Goal: Information Seeking & Learning: Learn about a topic

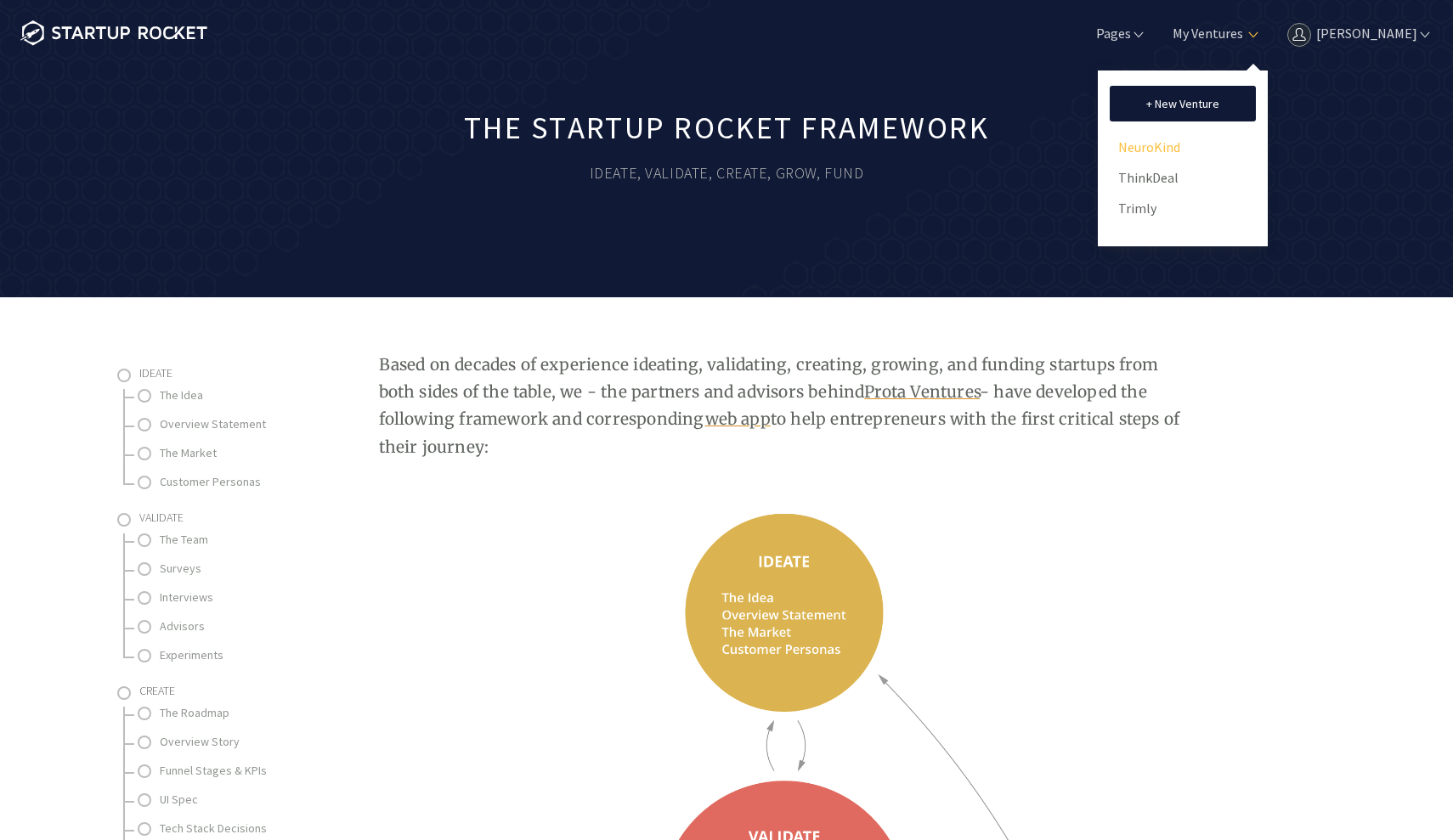
click at [1161, 151] on link "NeuroKind" at bounding box center [1183, 147] width 129 height 26
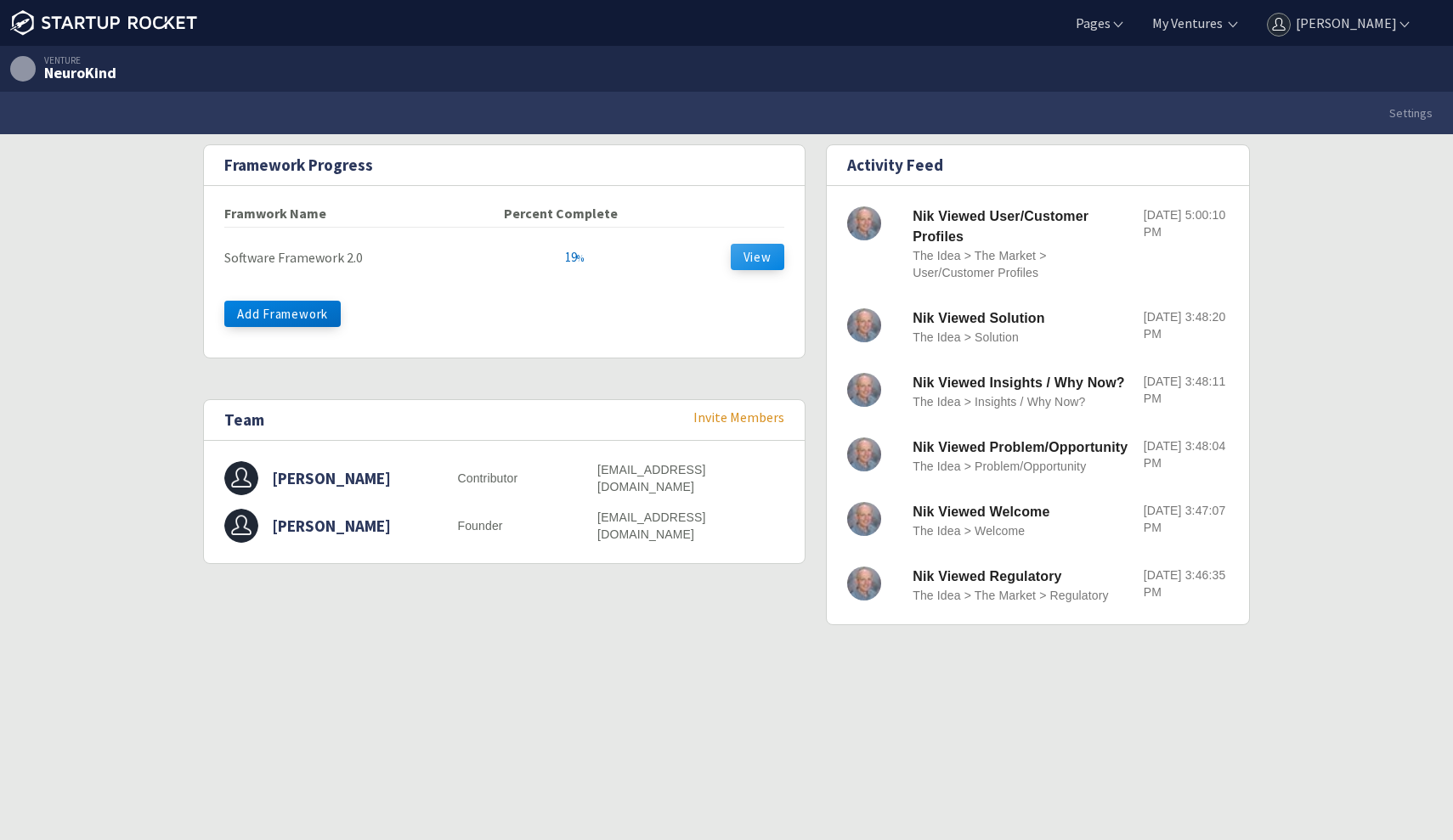
click at [755, 262] on button "View" at bounding box center [757, 257] width 54 height 26
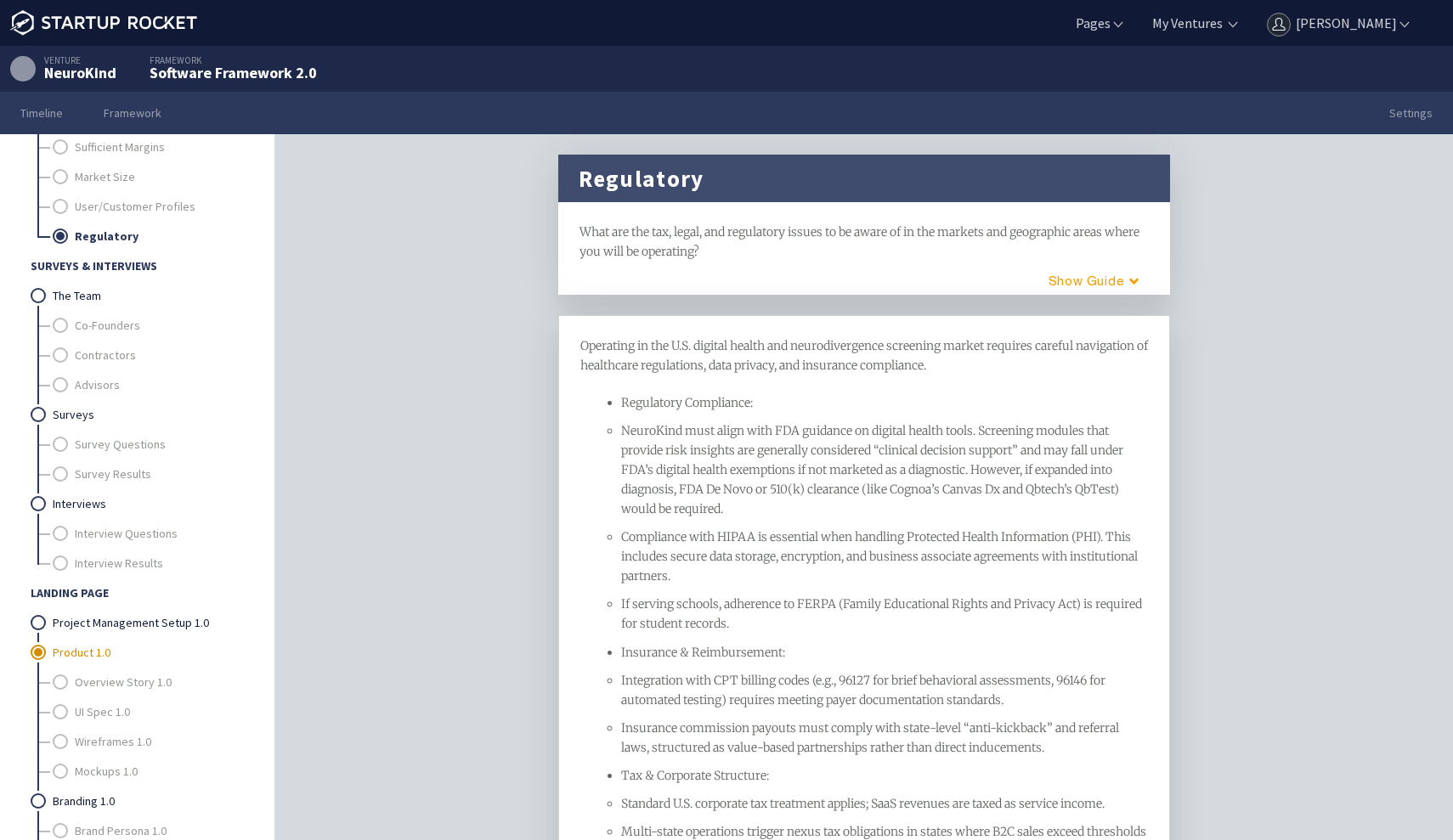
scroll to position [313, 0]
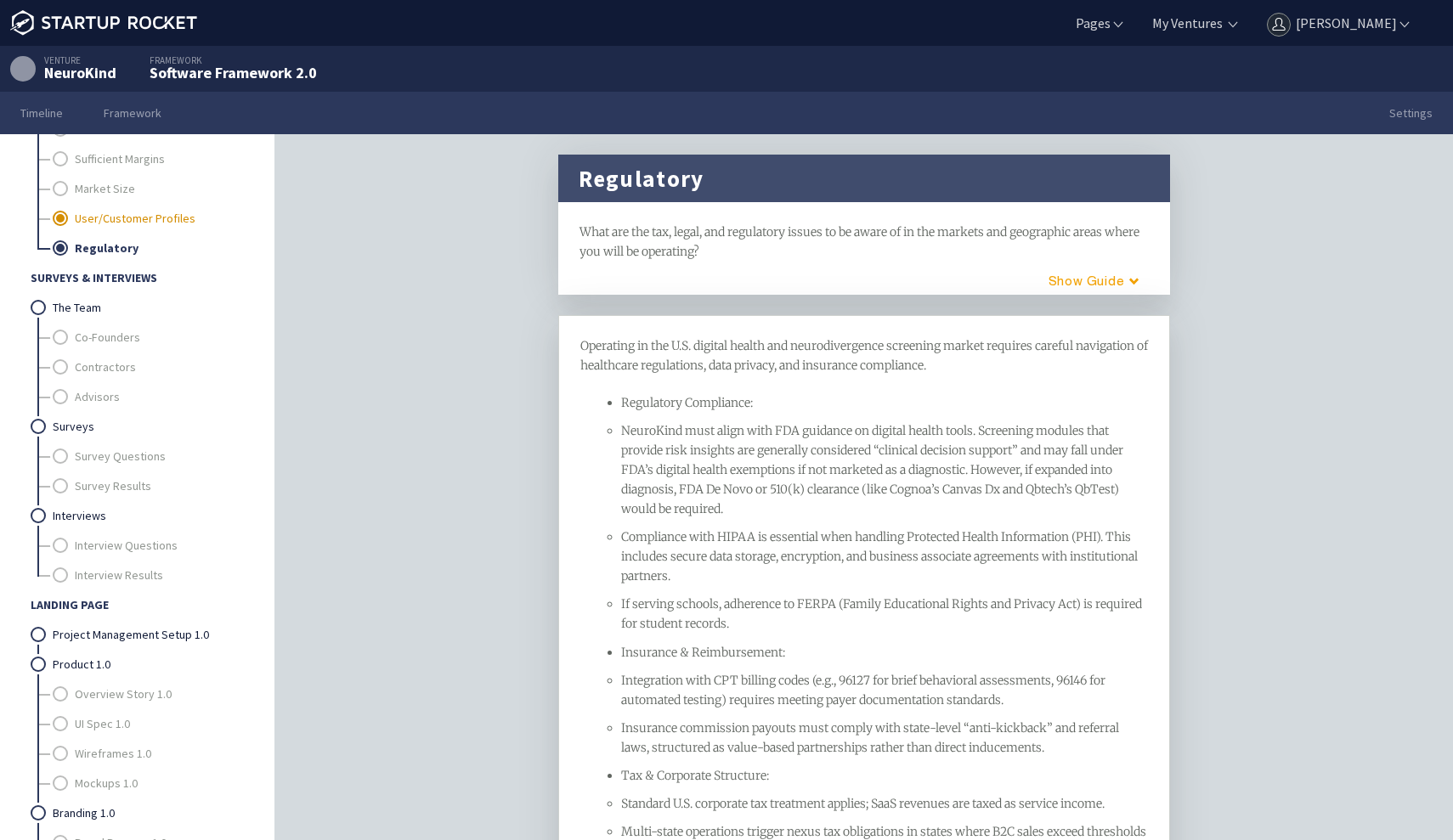
click at [115, 219] on link "User/Customer Profiles" at bounding box center [159, 219] width 168 height 30
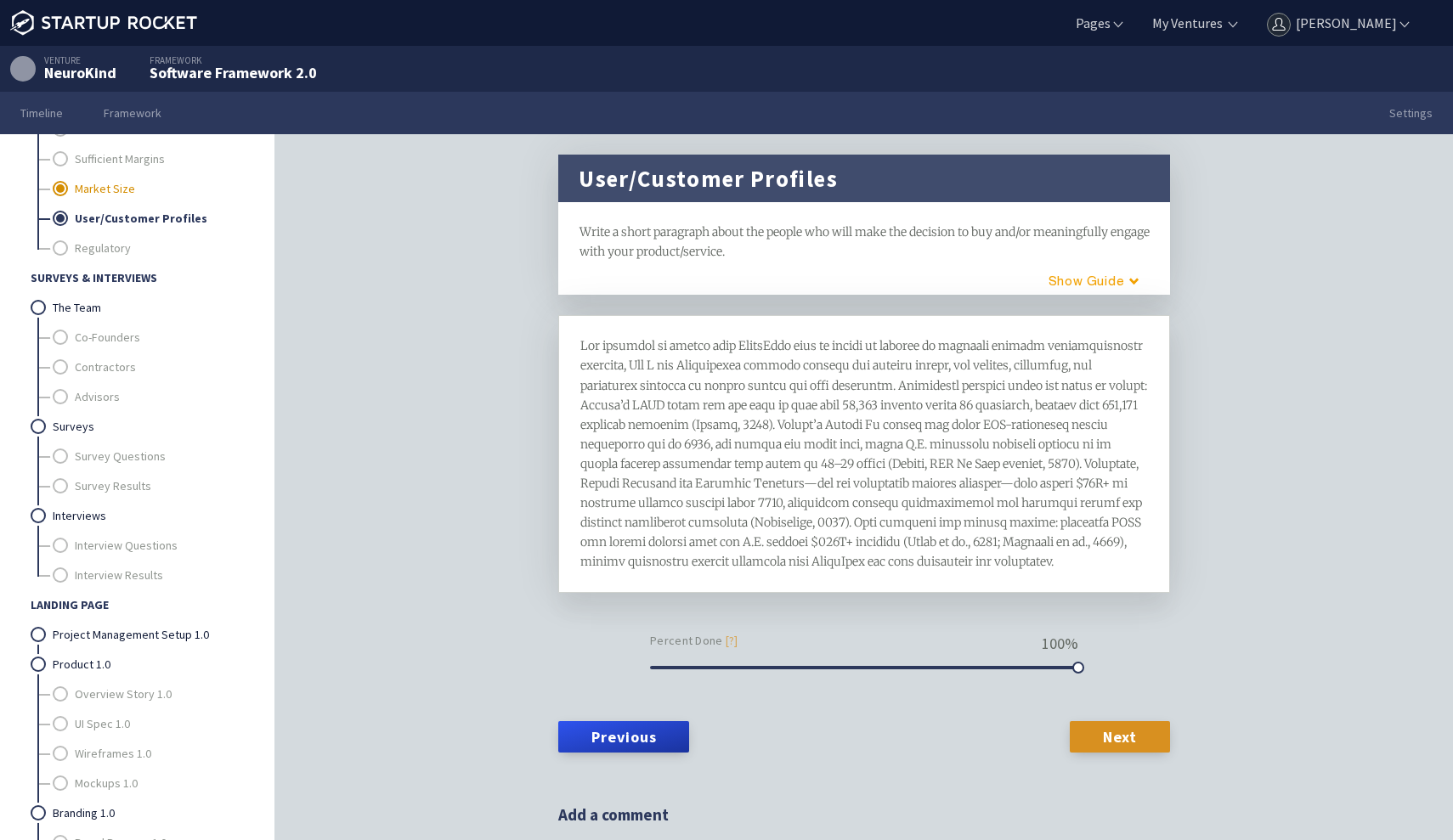
click at [111, 196] on link "Market Size" at bounding box center [159, 189] width 168 height 30
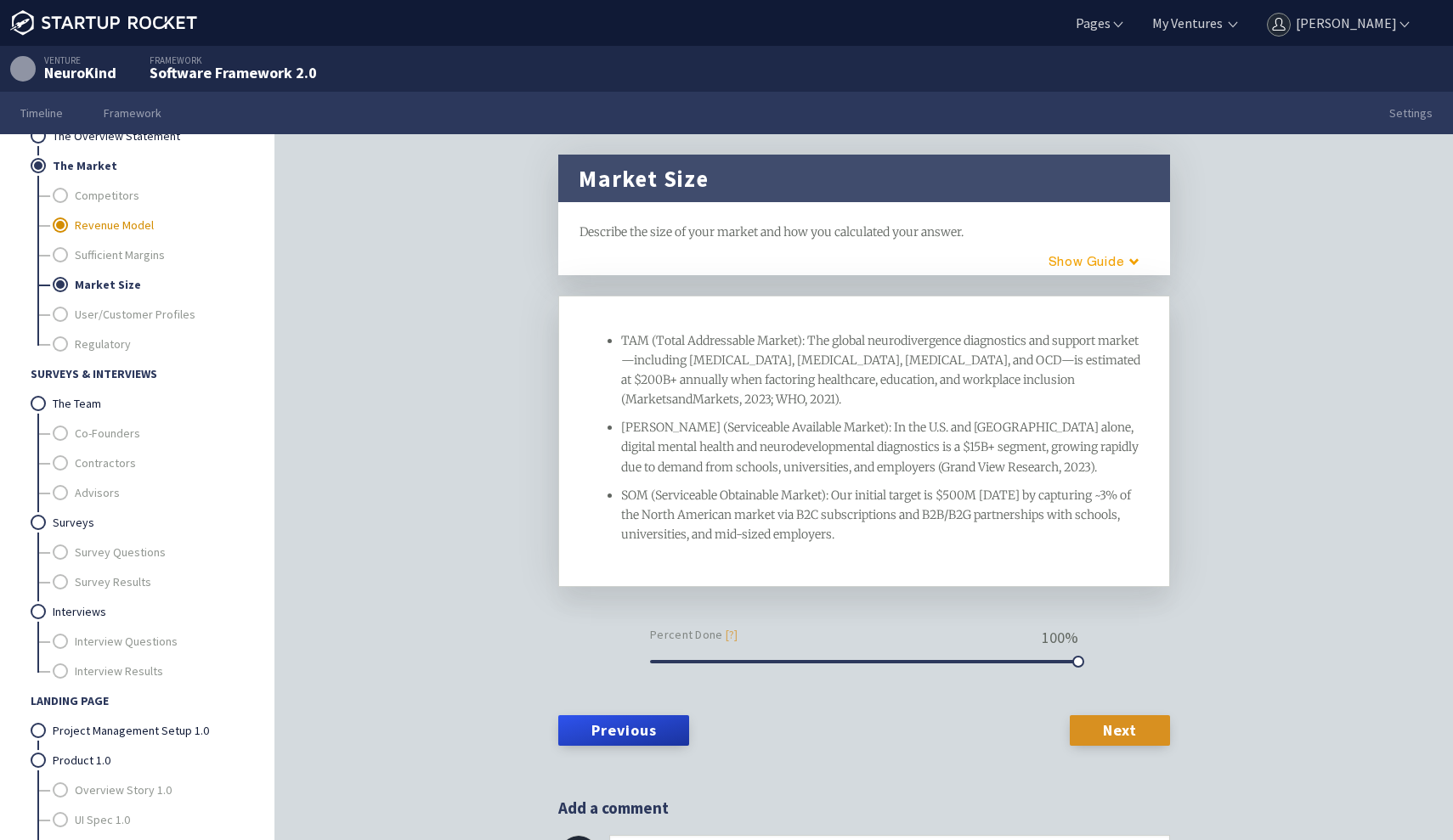
click at [100, 217] on link "Revenue Model" at bounding box center [159, 225] width 168 height 30
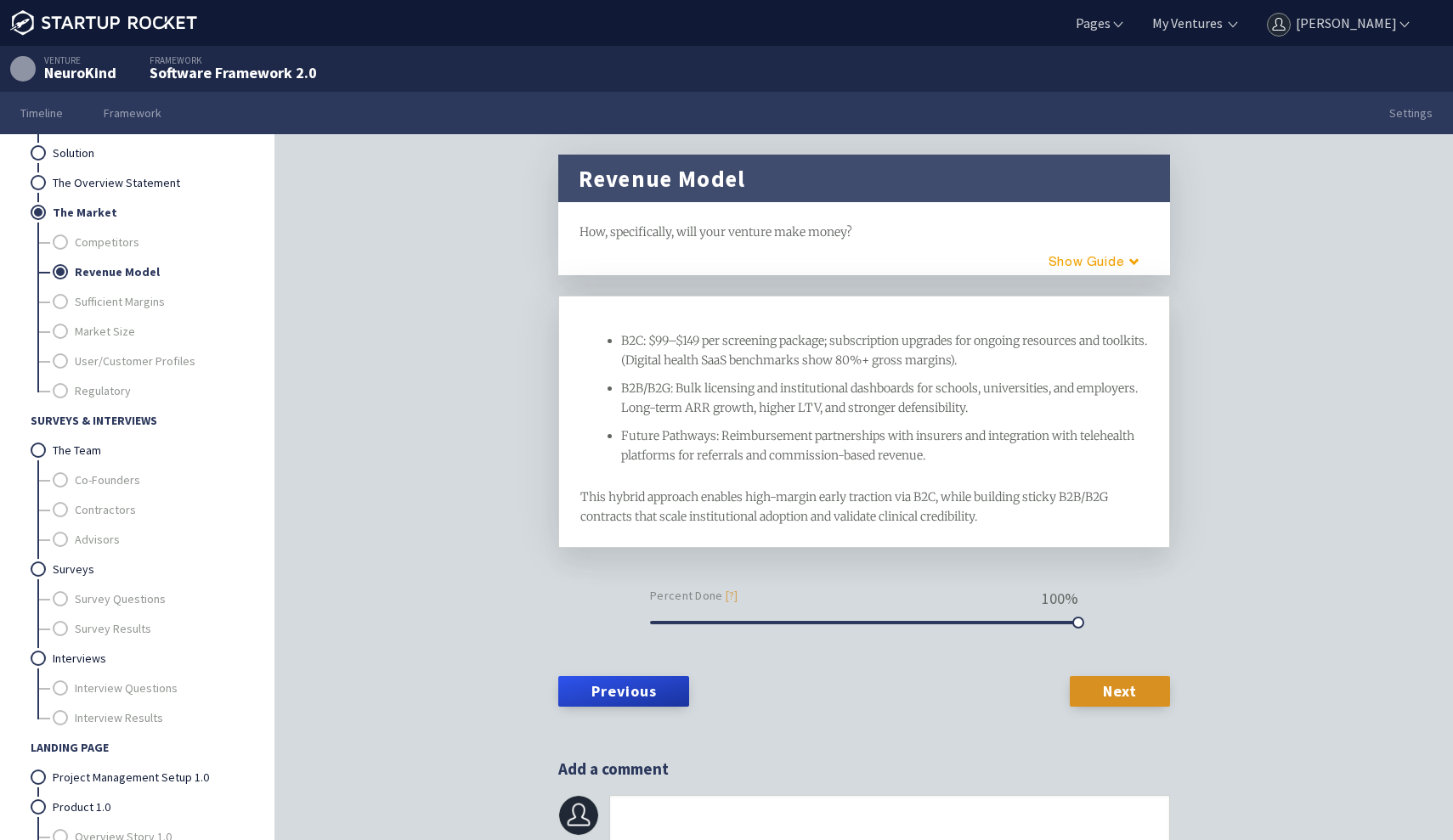
scroll to position [165, 0]
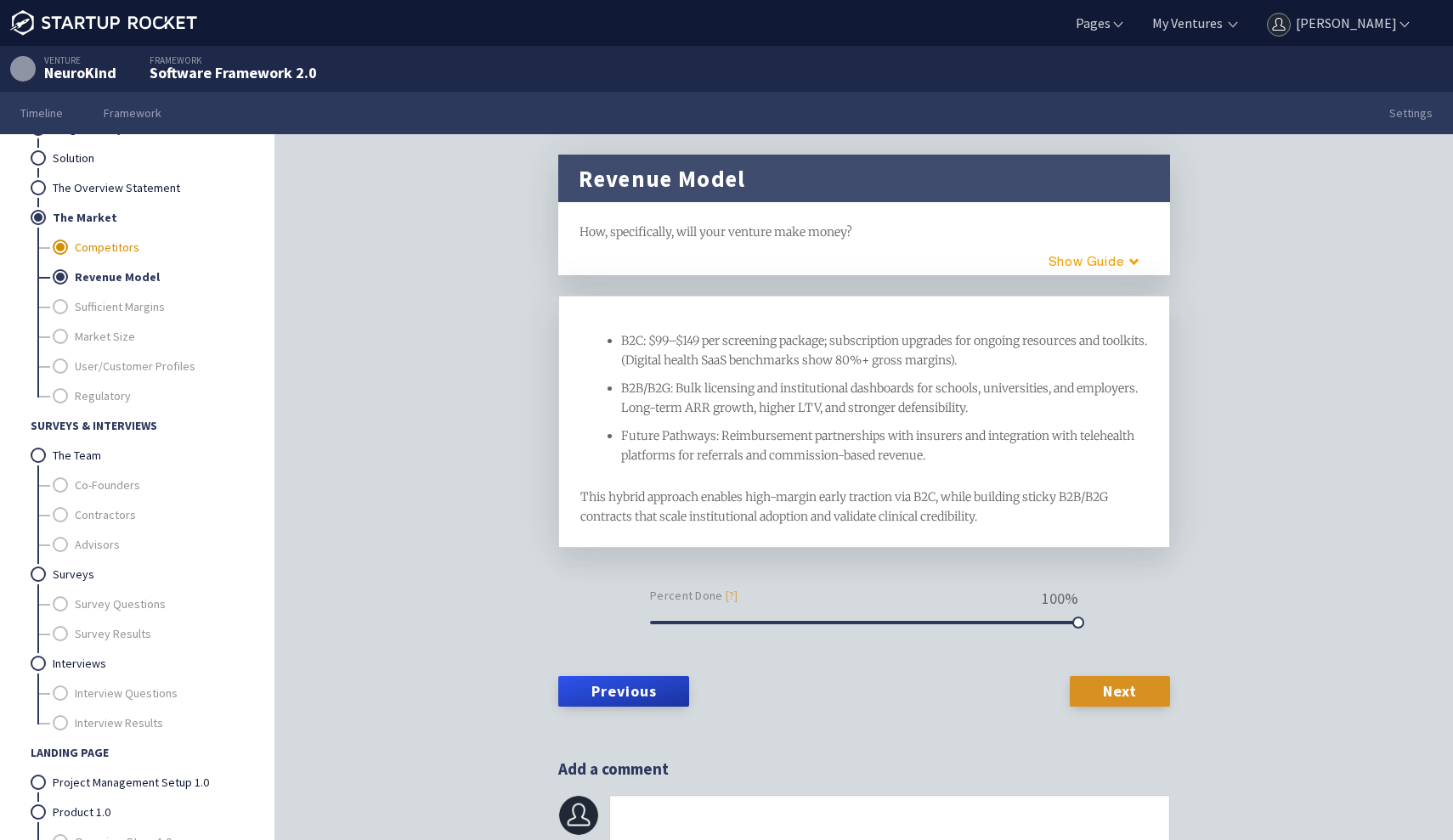
click at [95, 248] on link "Competitors" at bounding box center [159, 247] width 168 height 30
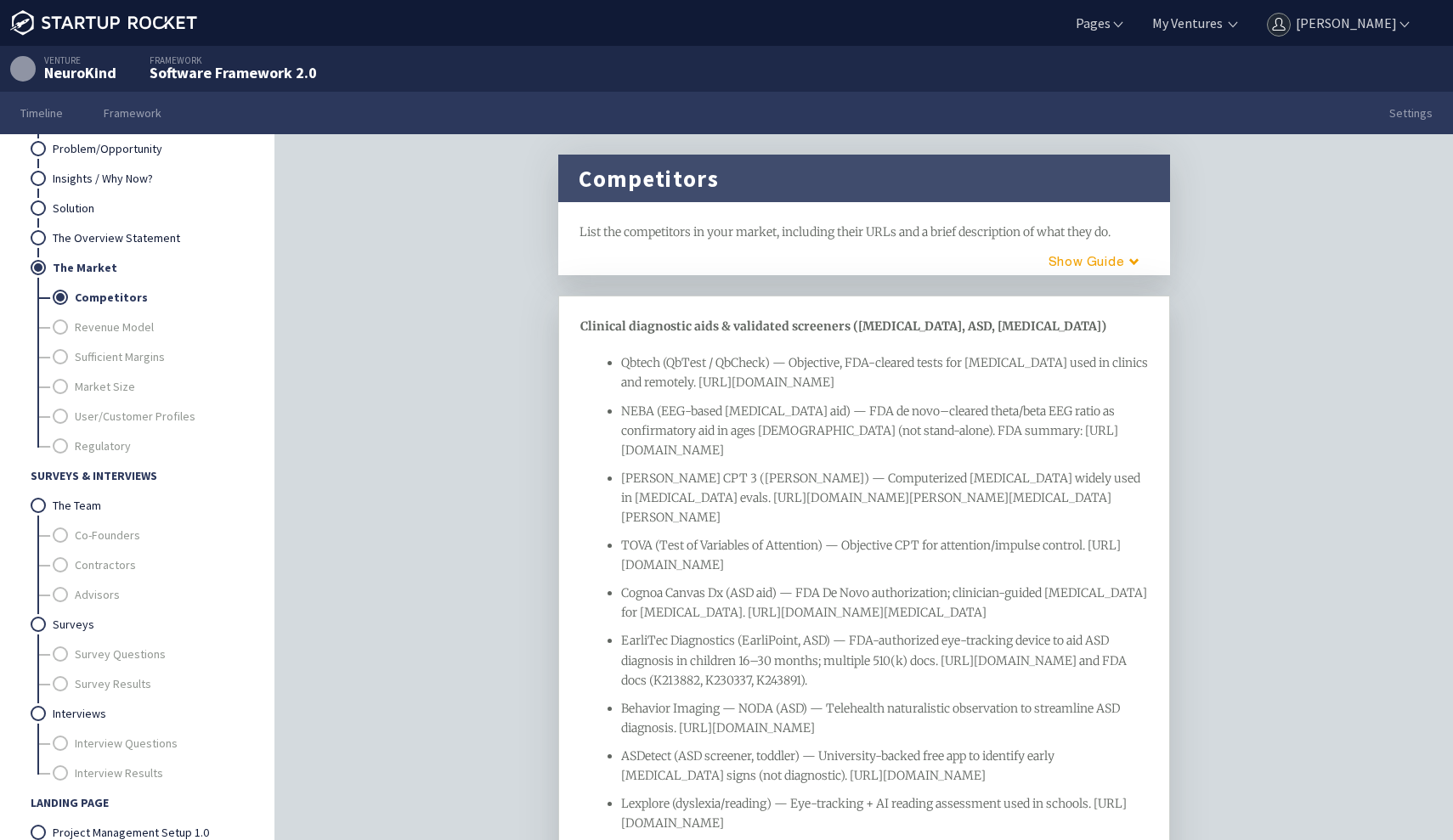
scroll to position [111, 0]
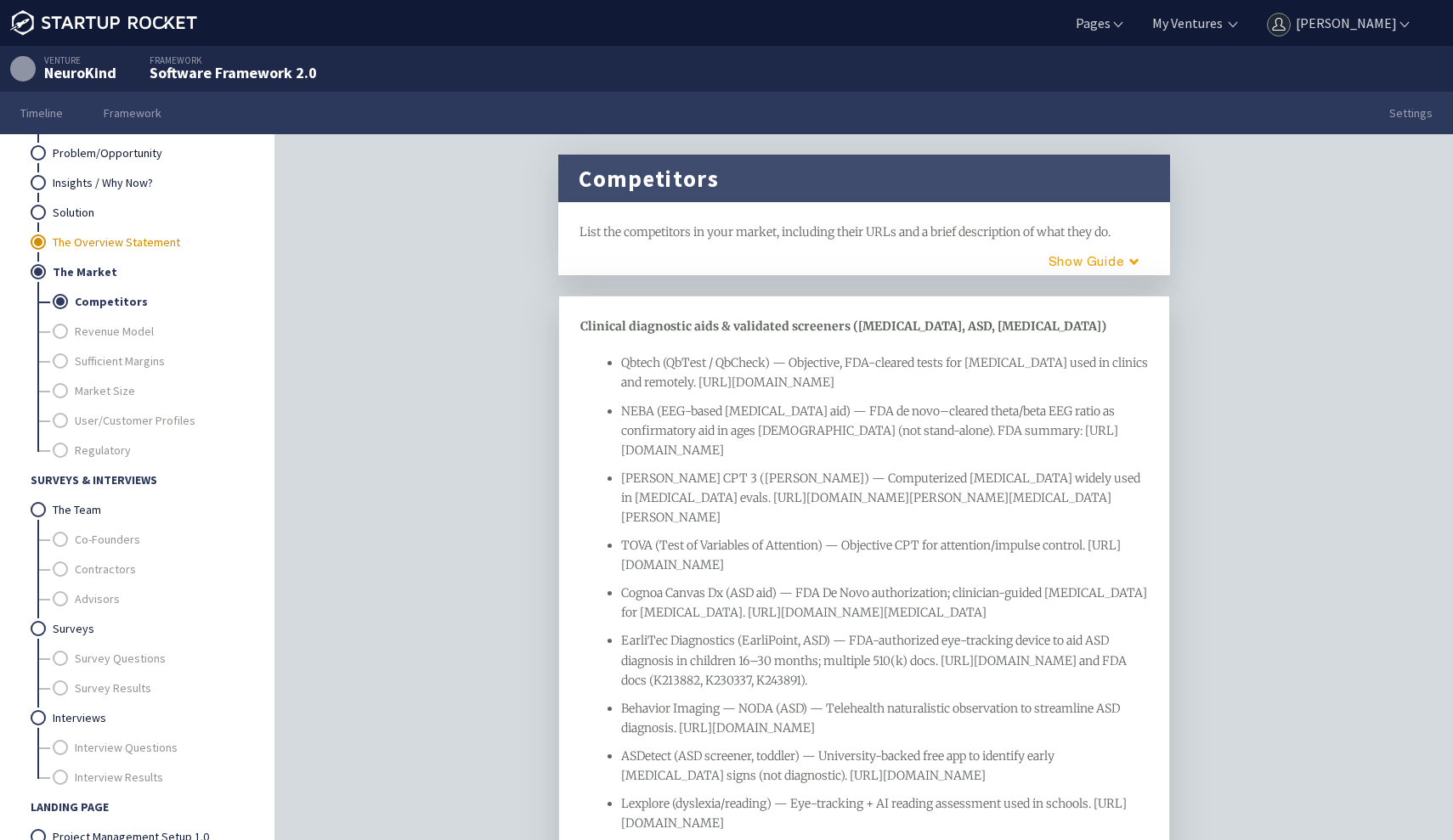
click at [95, 248] on link "The Overview Statement" at bounding box center [148, 242] width 191 height 30
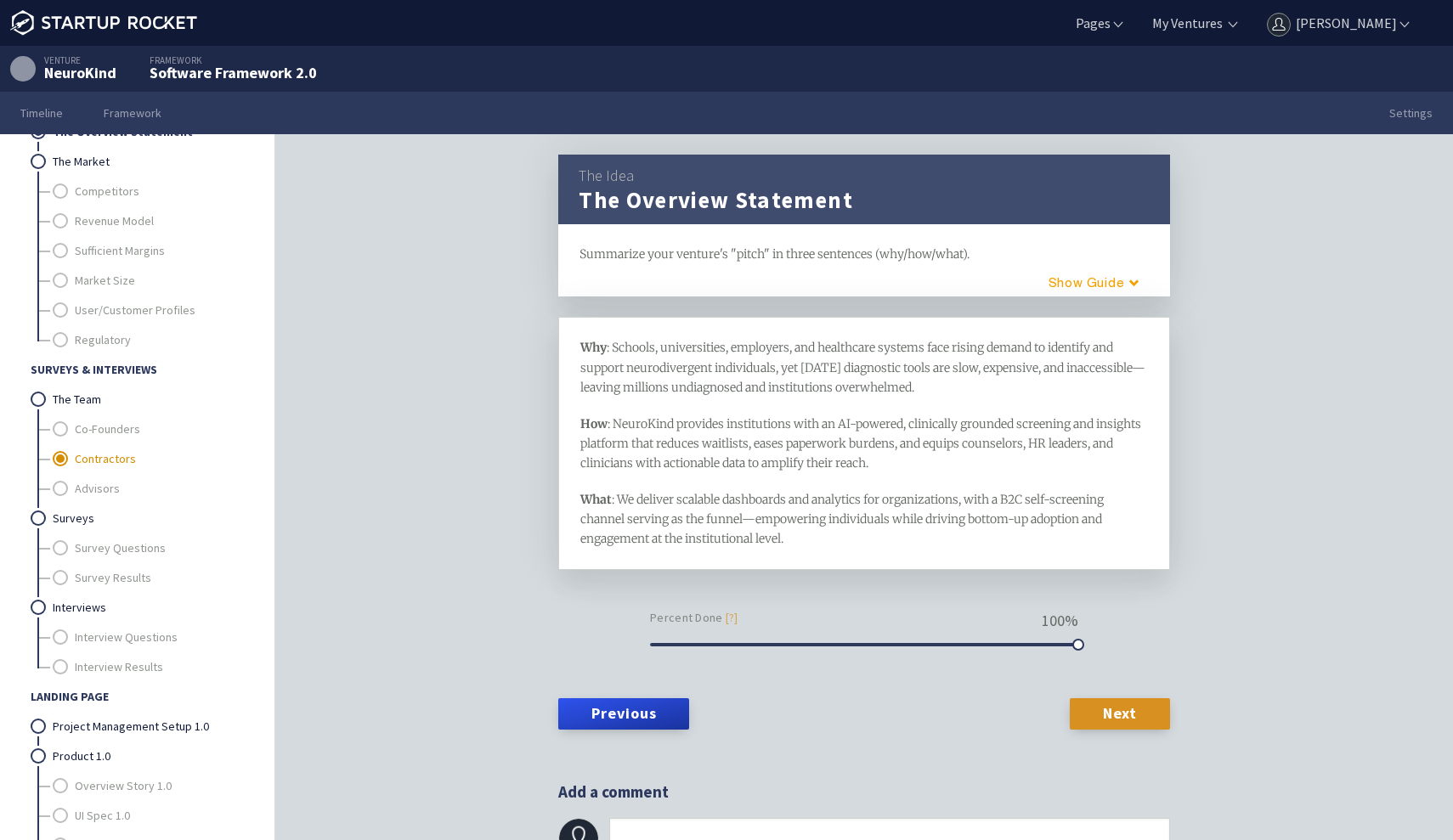
scroll to position [222, 0]
click at [95, 488] on link "Advisors" at bounding box center [159, 487] width 168 height 30
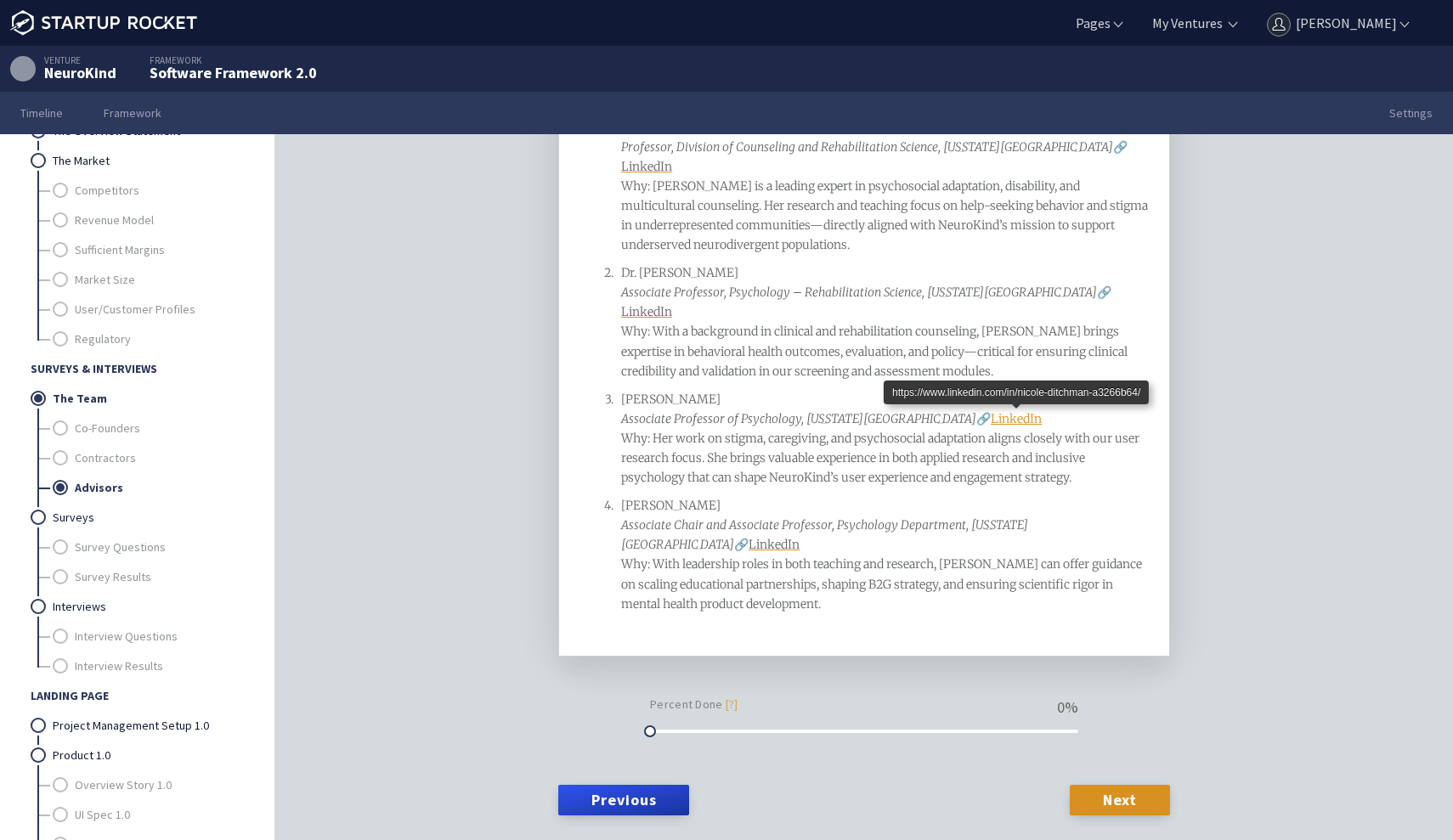
scroll to position [345, 0]
